Goal: Information Seeking & Learning: Learn about a topic

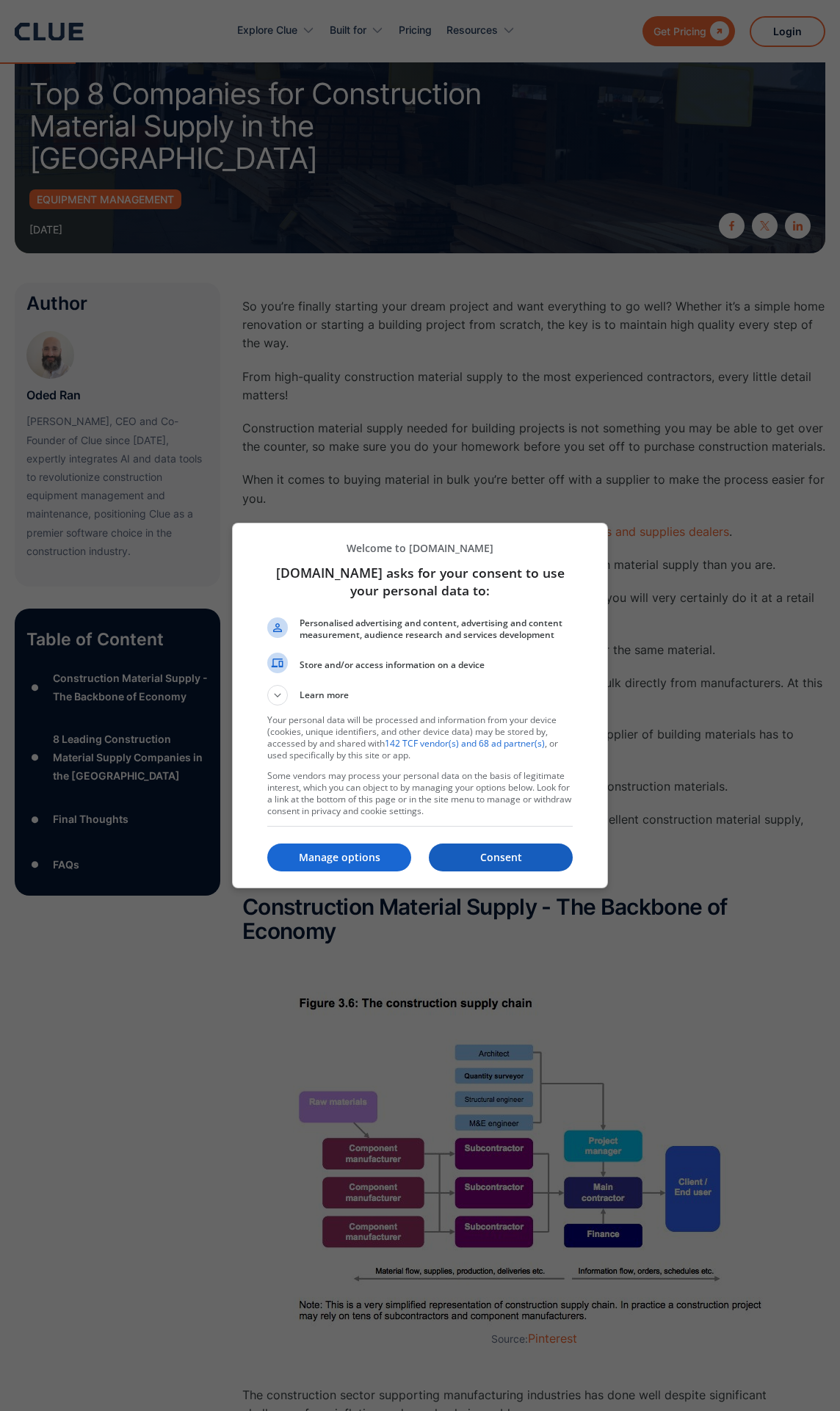
click at [498, 851] on p "Consent" at bounding box center [501, 857] width 144 height 15
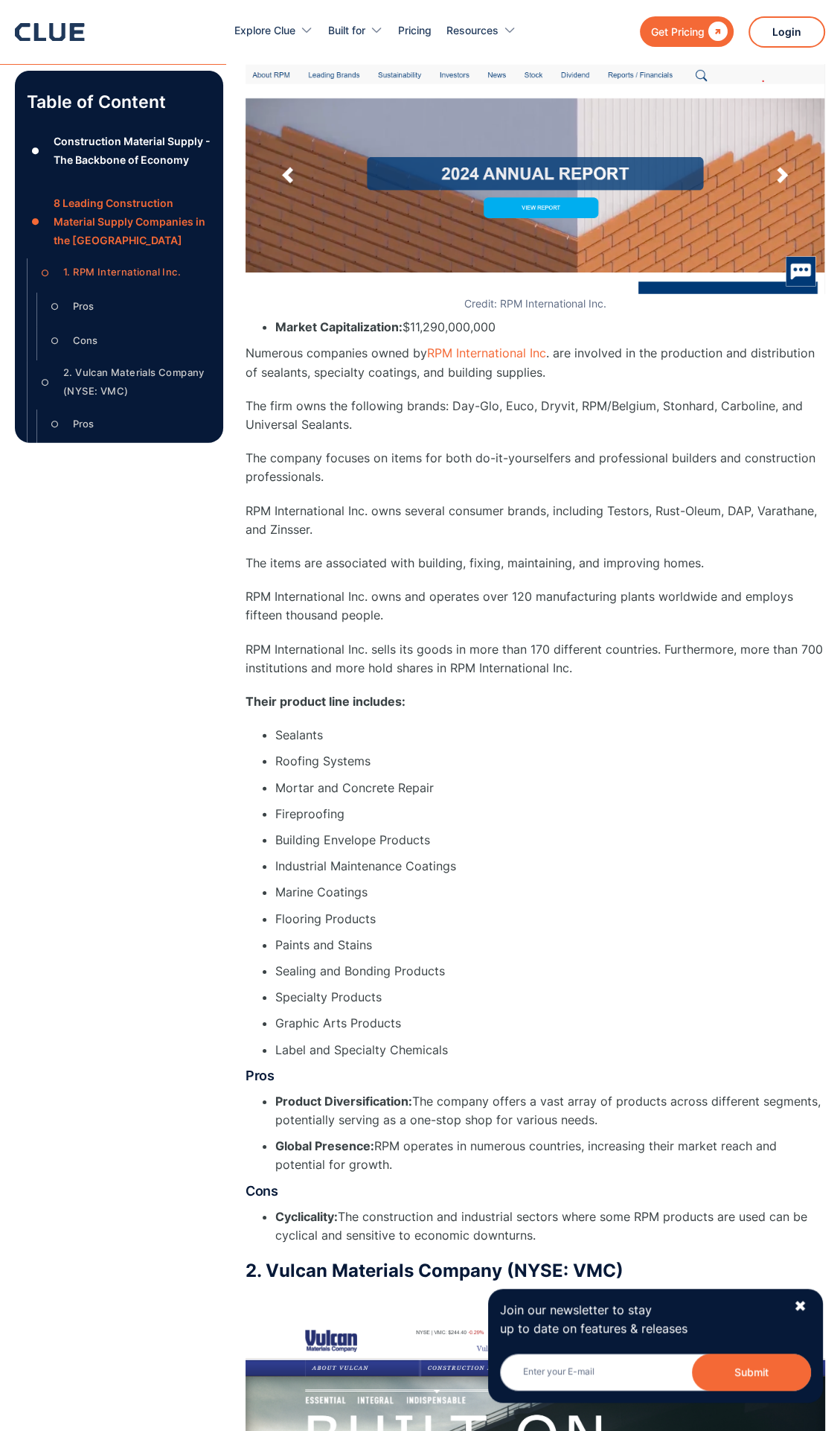
scroll to position [2904, 0]
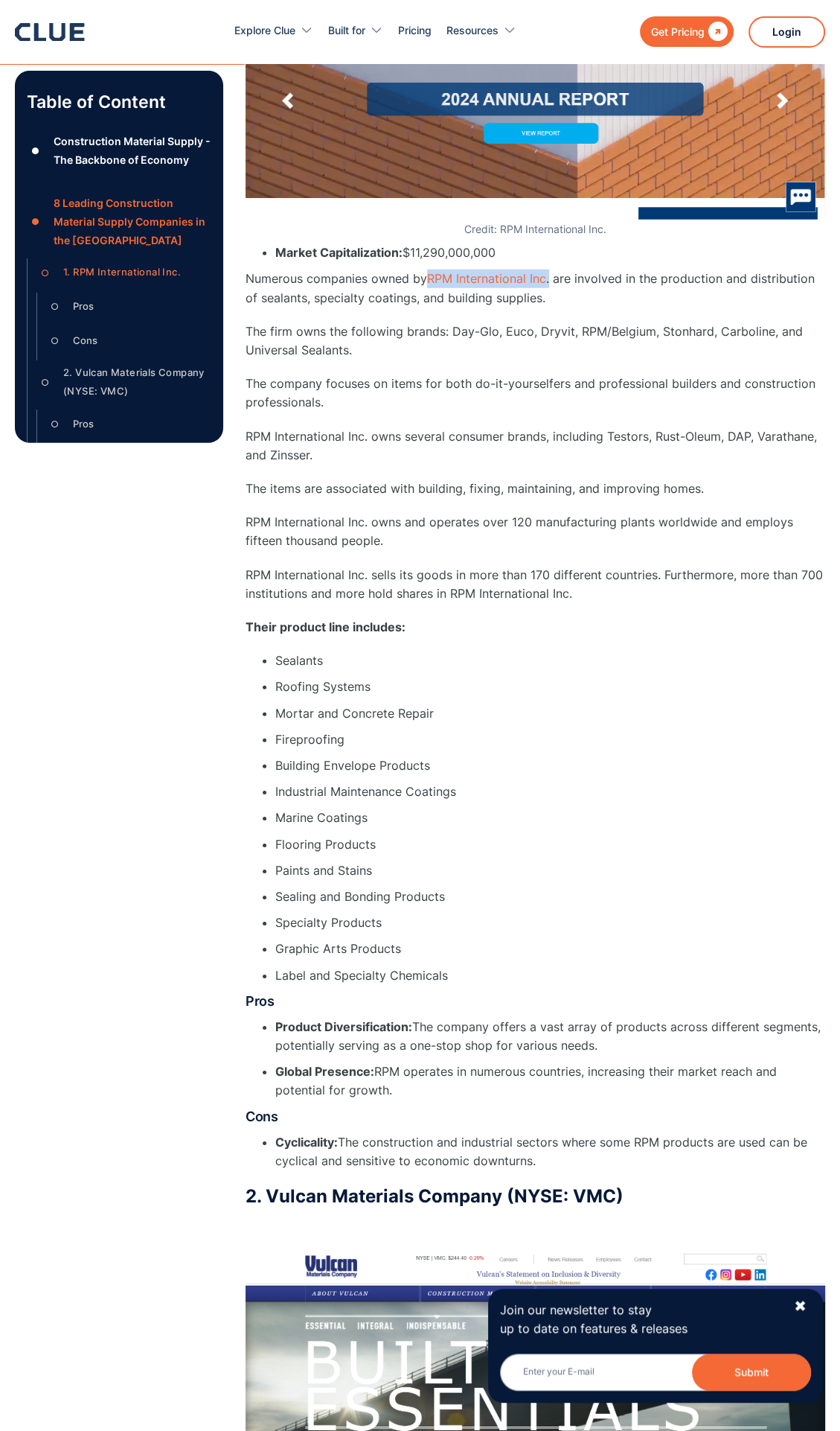
drag, startPoint x: 425, startPoint y: 276, endPoint x: 553, endPoint y: 277, distance: 128.0
click at [553, 277] on p "Numerous companies owned by RPM International Inc . are involved in the product…" at bounding box center [535, 288] width 580 height 37
drag, startPoint x: 553, startPoint y: 277, endPoint x: 518, endPoint y: 279, distance: 35.1
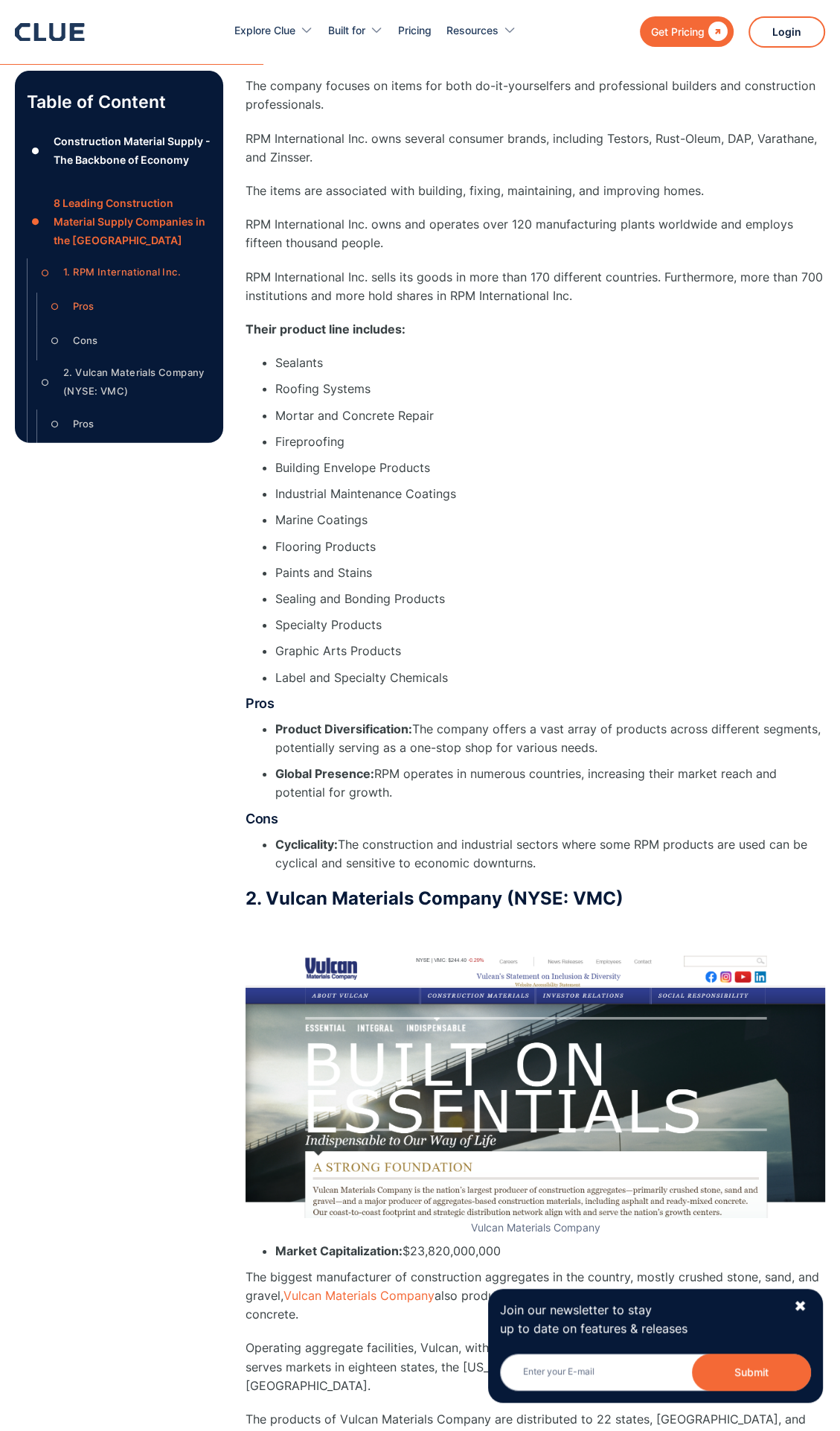
scroll to position [3500, 0]
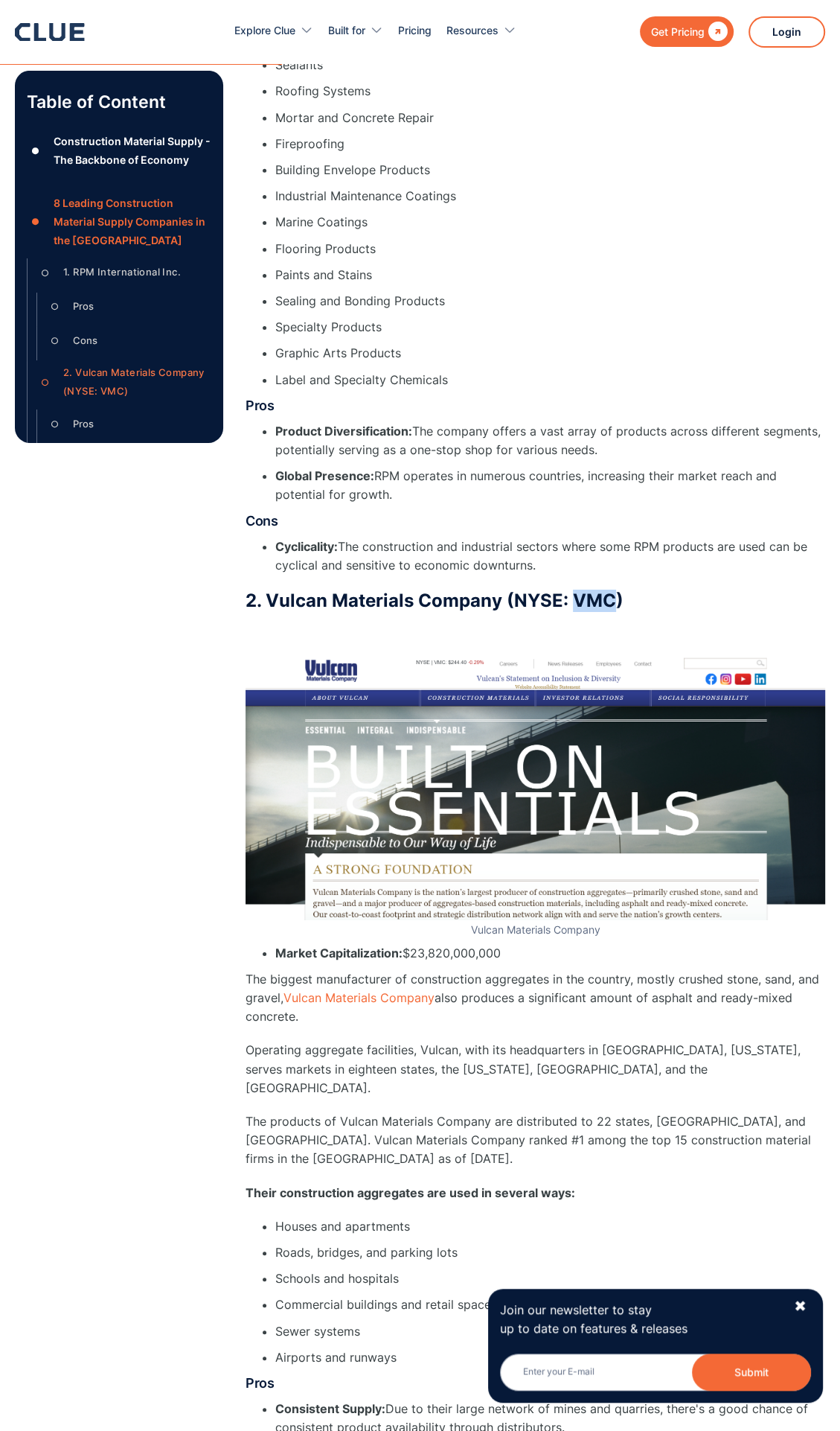
drag, startPoint x: 575, startPoint y: 594, endPoint x: 607, endPoint y: 596, distance: 32.1
click at [607, 596] on h3 "2. Vulcan Materials Company (NYSE: VMC)" at bounding box center [535, 600] width 580 height 22
click at [614, 597] on h3 "2. Vulcan Materials Company (NYSE: VMC)" at bounding box center [535, 600] width 580 height 22
drag, startPoint x: 614, startPoint y: 597, endPoint x: 583, endPoint y: 597, distance: 31.0
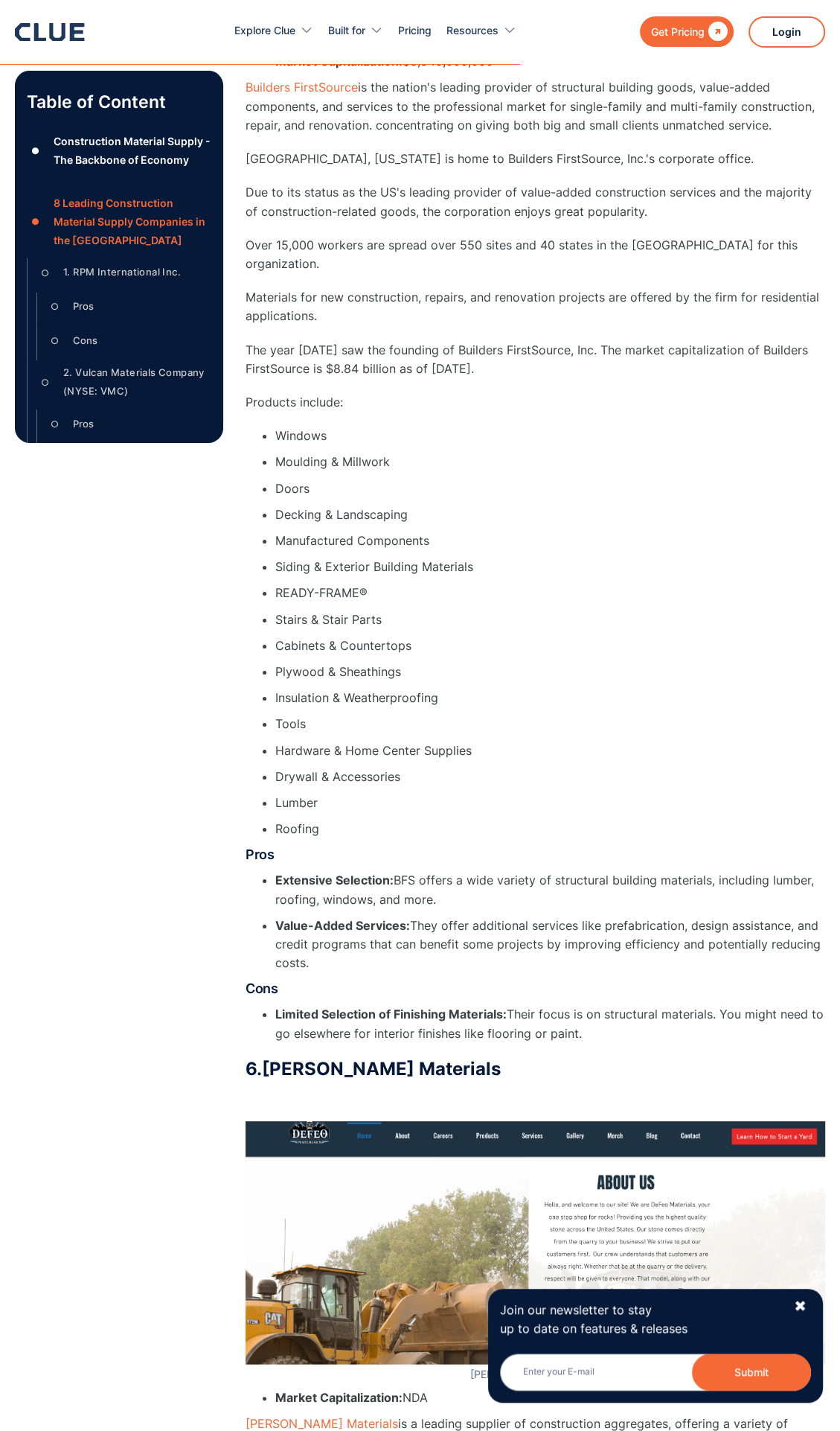
scroll to position [7892, 0]
